Goal: Navigation & Orientation: Find specific page/section

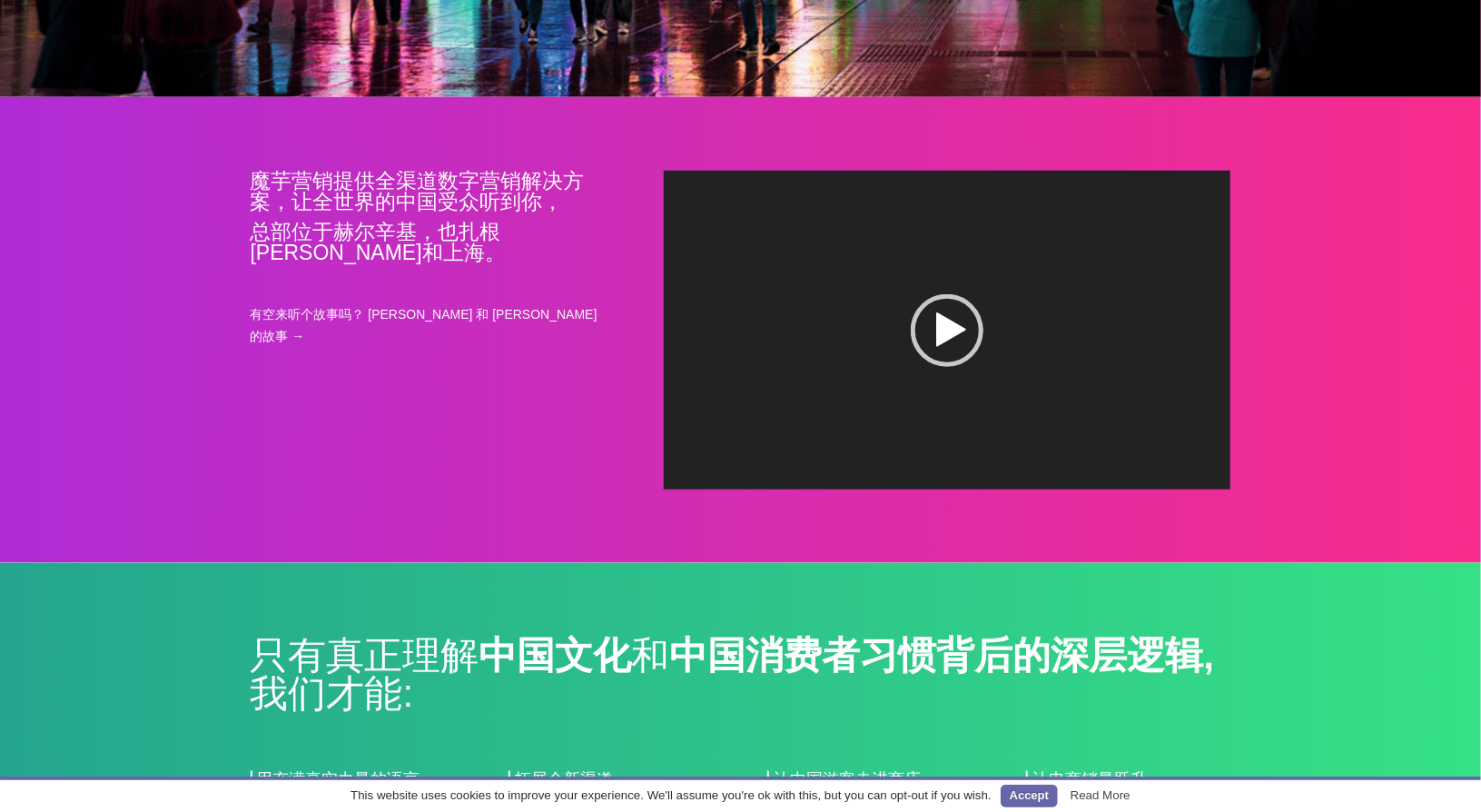
scroll to position [817, 0]
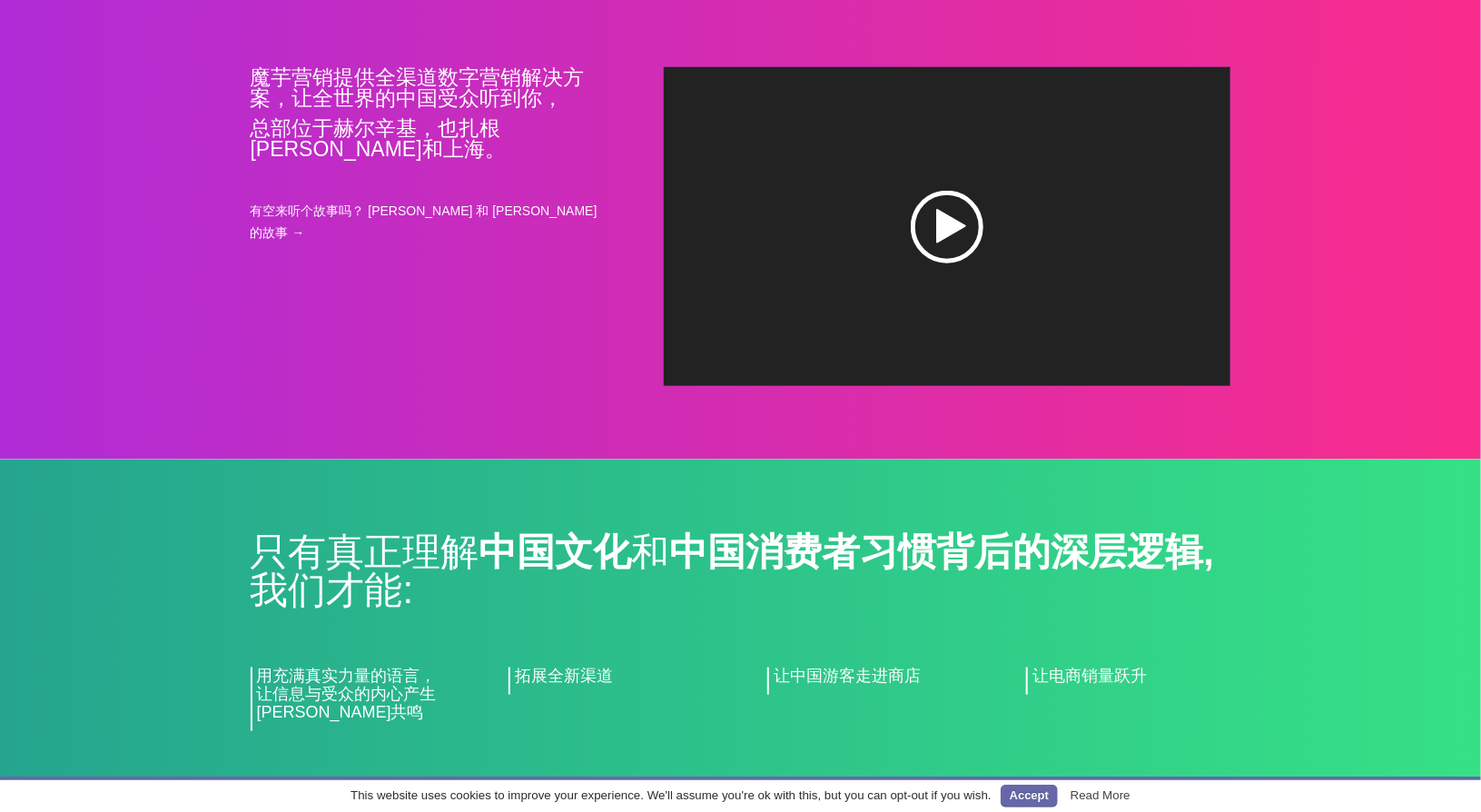
click at [946, 235] on div "播放" at bounding box center [947, 227] width 73 height 73
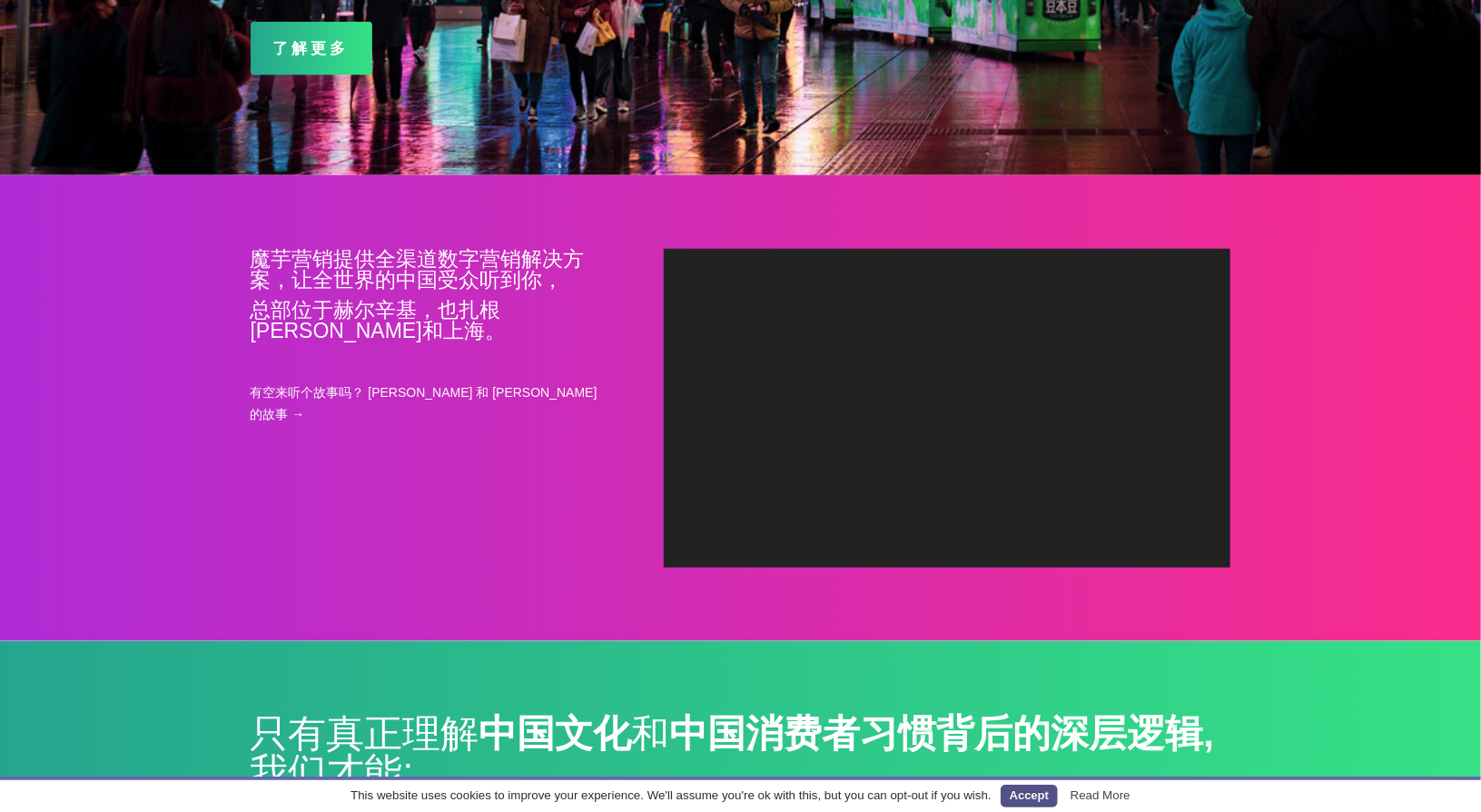
click at [1014, 800] on link "Accept" at bounding box center [1029, 796] width 57 height 23
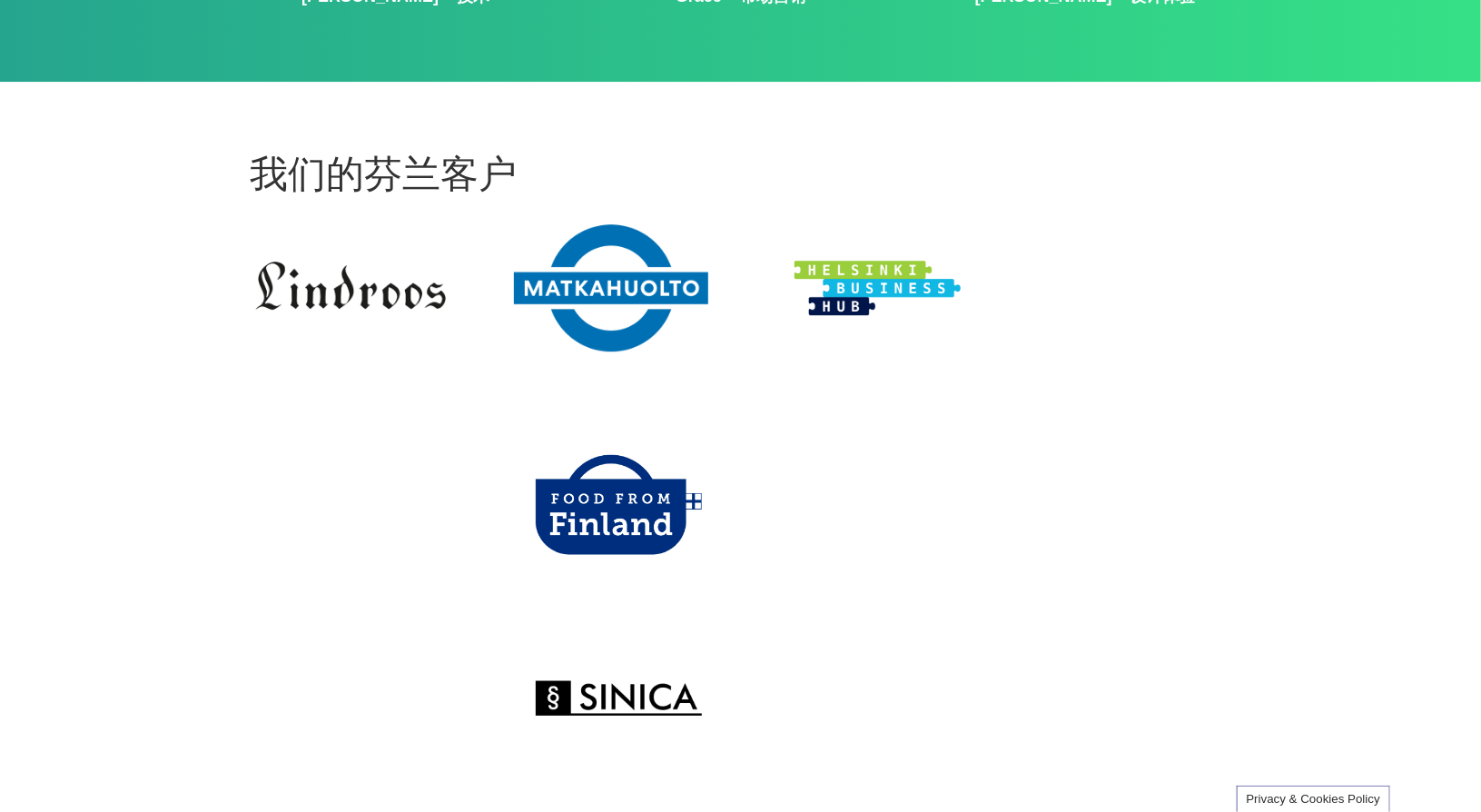
scroll to position [1893, 0]
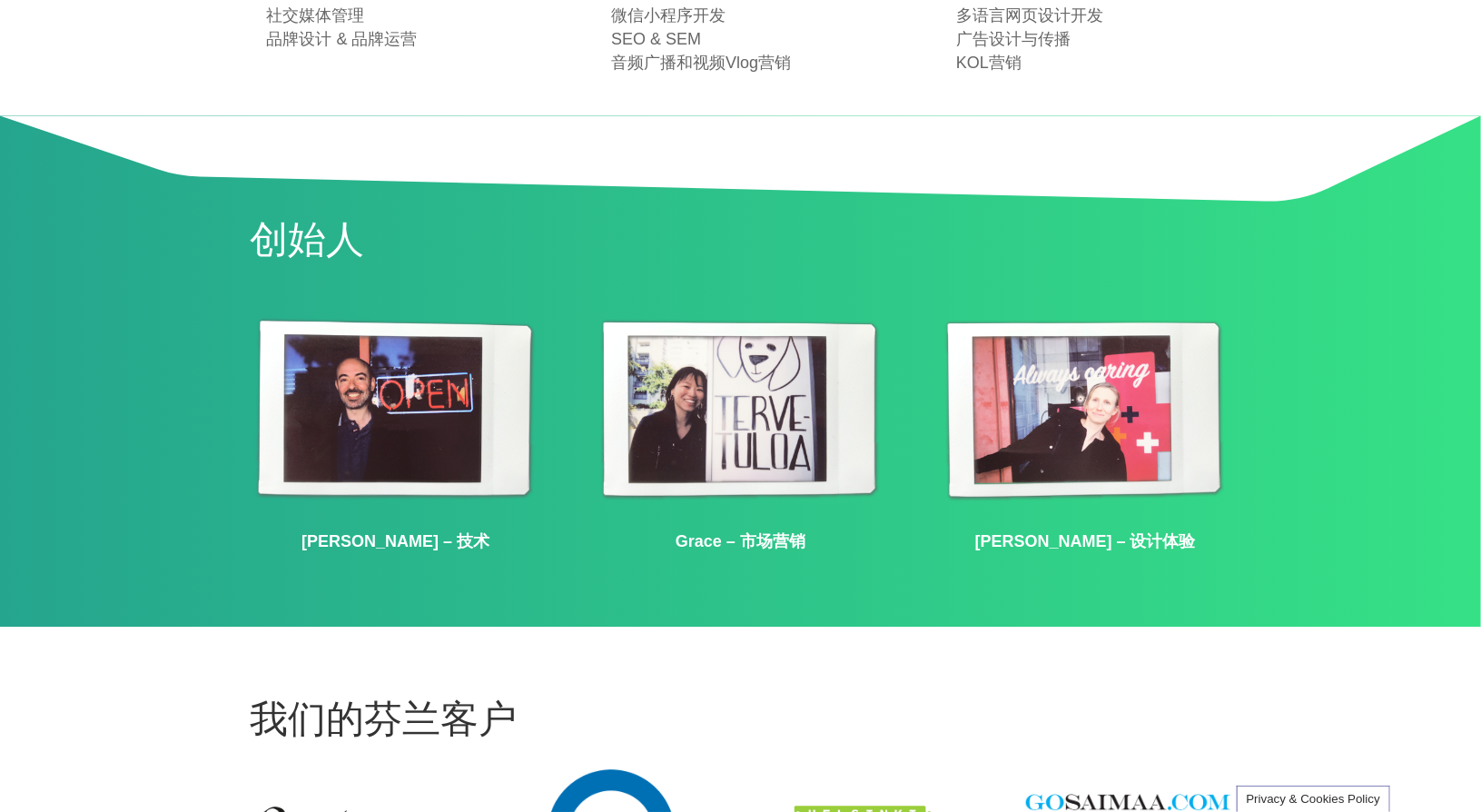
click at [731, 437] on img at bounding box center [740, 411] width 290 height 188
click at [671, 386] on img at bounding box center [740, 411] width 290 height 188
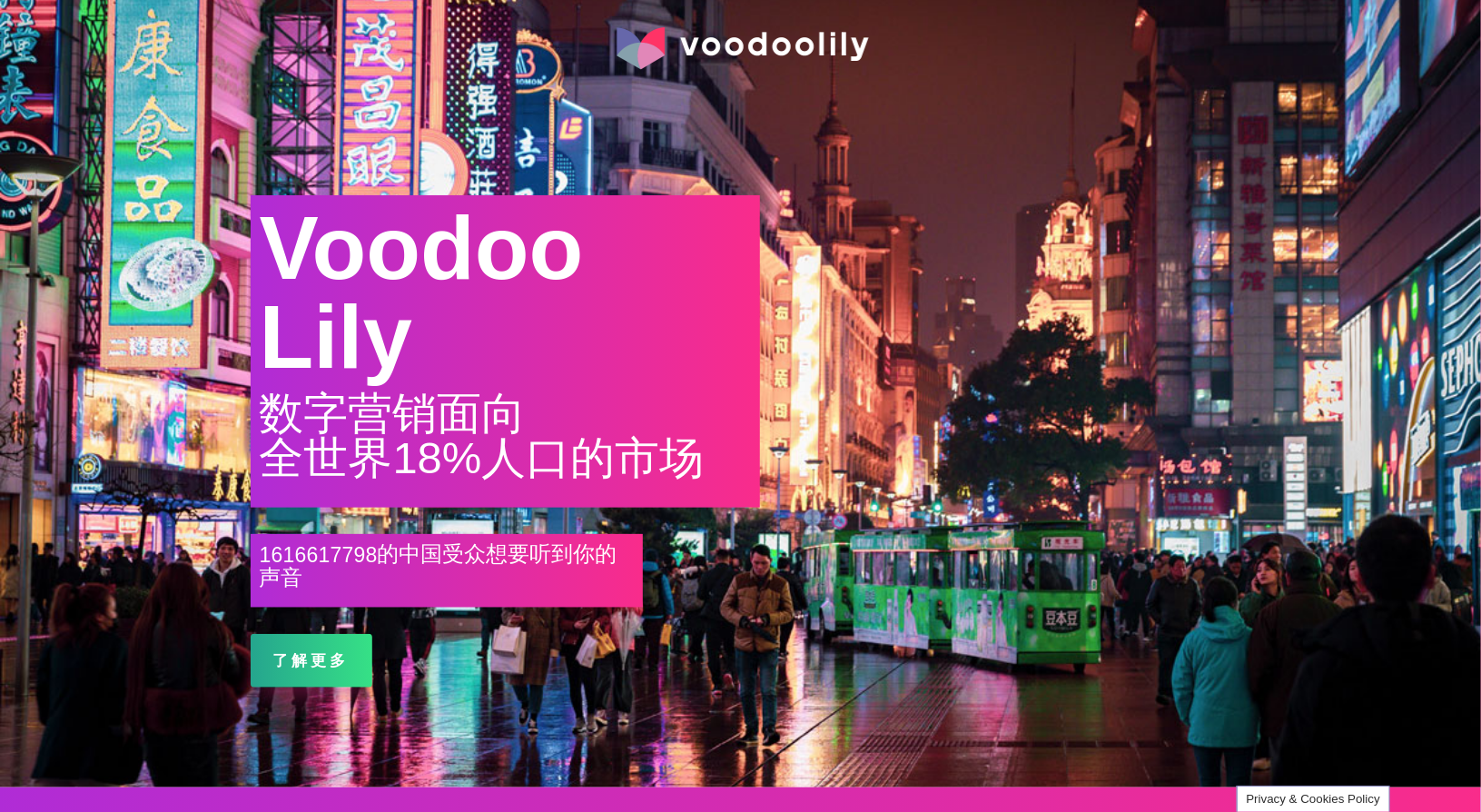
scroll to position [0, 0]
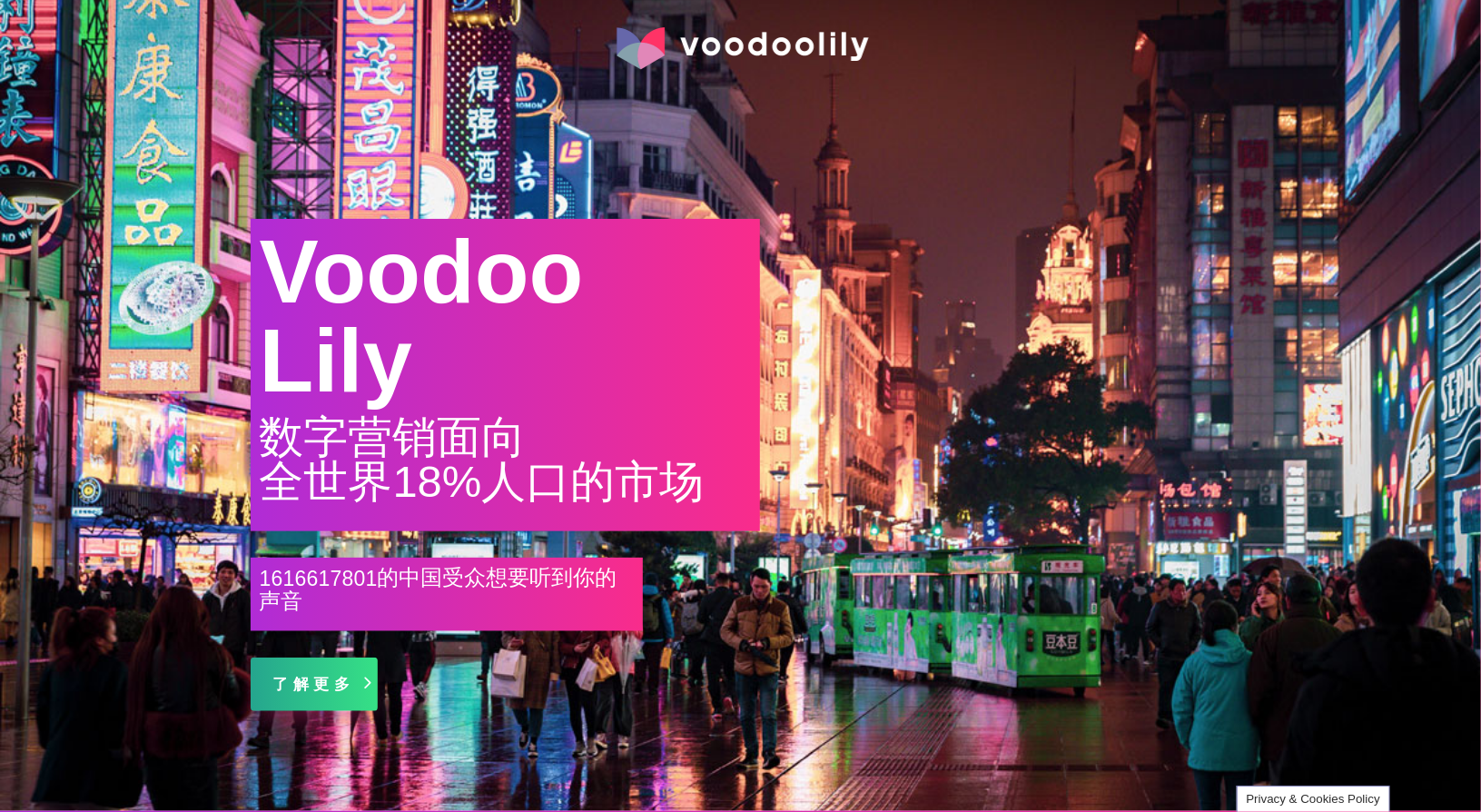
click at [314, 688] on link "了解更多" at bounding box center [314, 684] width 127 height 53
click at [369, 687] on link "了解更多" at bounding box center [314, 684] width 127 height 53
click at [331, 689] on link "了解更多" at bounding box center [314, 684] width 127 height 53
drag, startPoint x: 1232, startPoint y: 140, endPoint x: 1237, endPoint y: 169, distance: 29.4
click at [1237, 160] on div "Voodoo Lily 数字营销面向 全世界18%人口的市场 1 2 6 7 1 2 6 7 6 7 1 2 7 8 9 8 3 2 5 4 的中国受众想要听…" at bounding box center [740, 405] width 1481 height 812
